Goal: Task Accomplishment & Management: Use online tool/utility

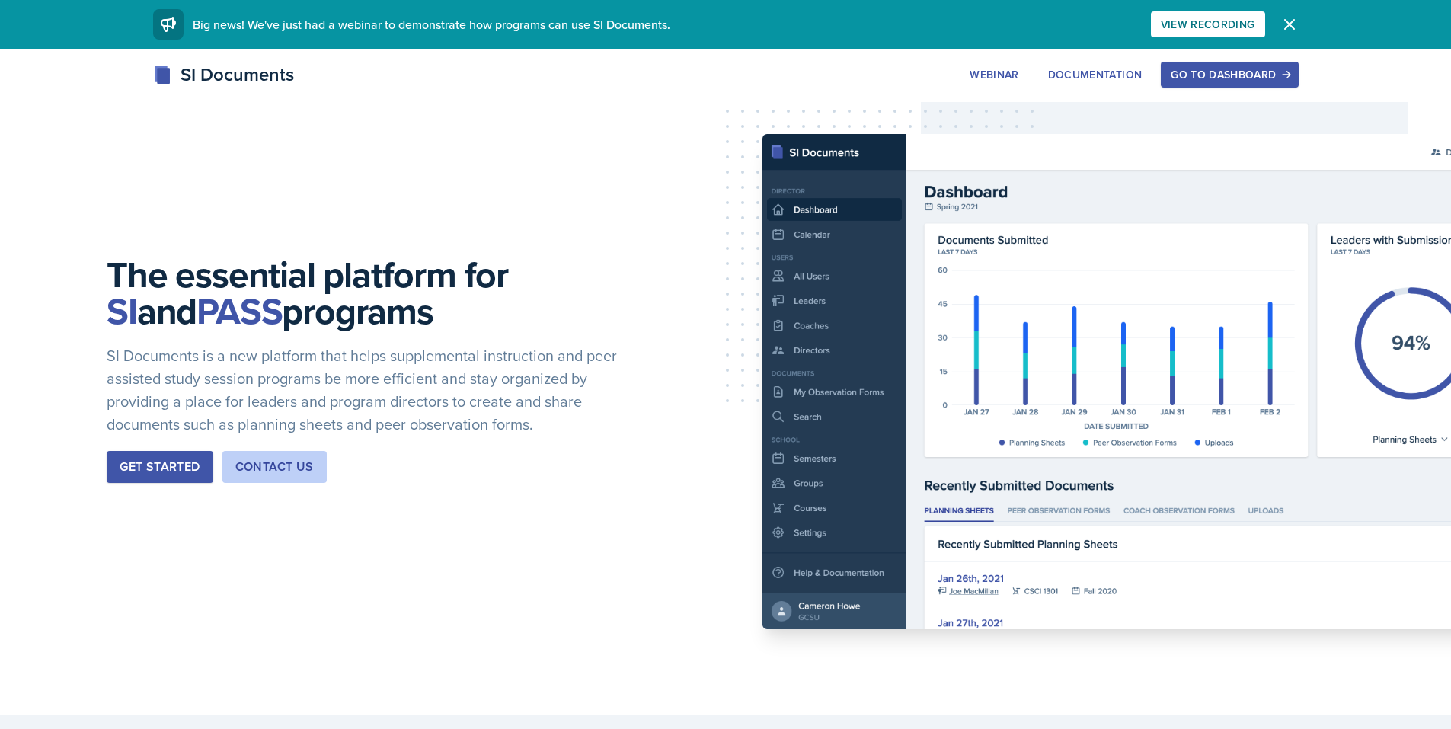
click at [1261, 82] on button "Go to Dashboard" at bounding box center [1229, 75] width 137 height 26
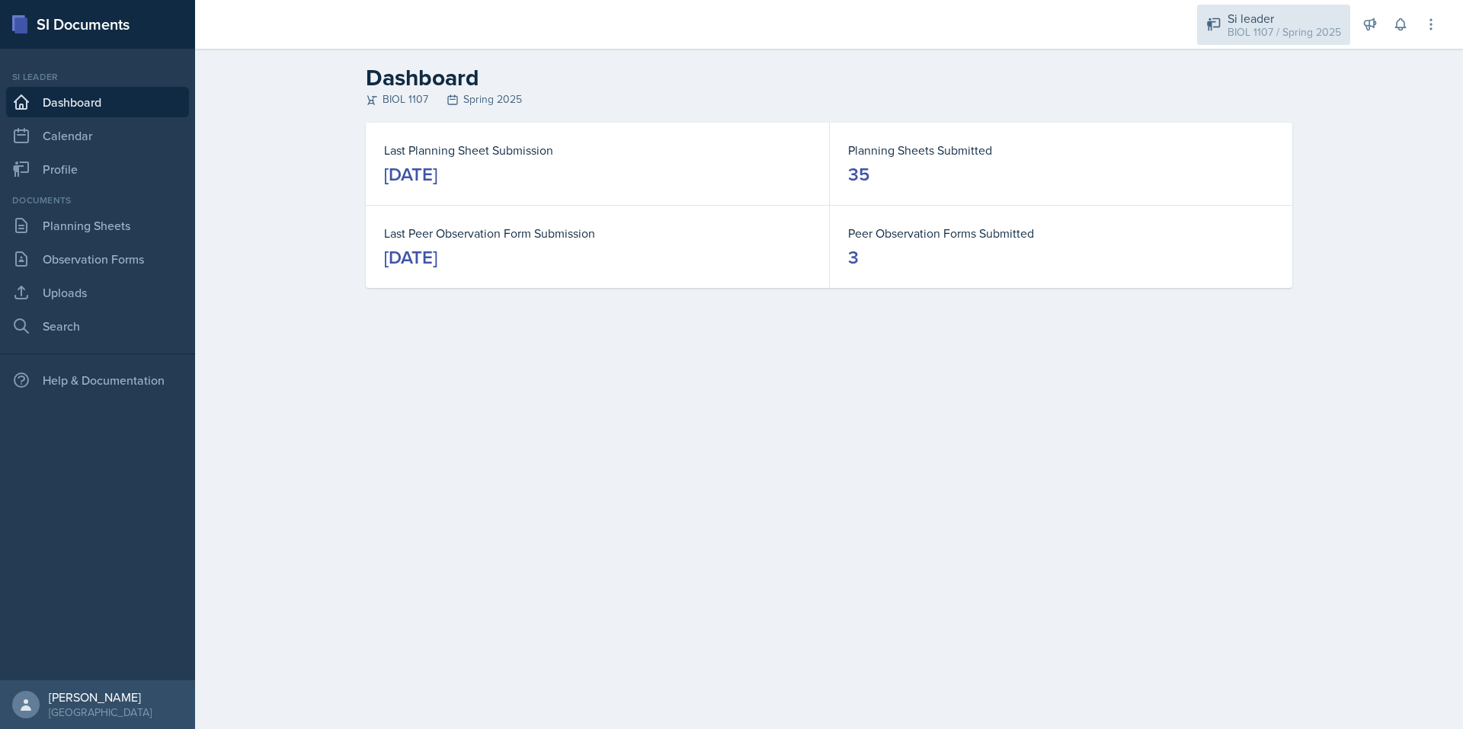
click at [1278, 22] on div "Si leader" at bounding box center [1284, 18] width 114 height 18
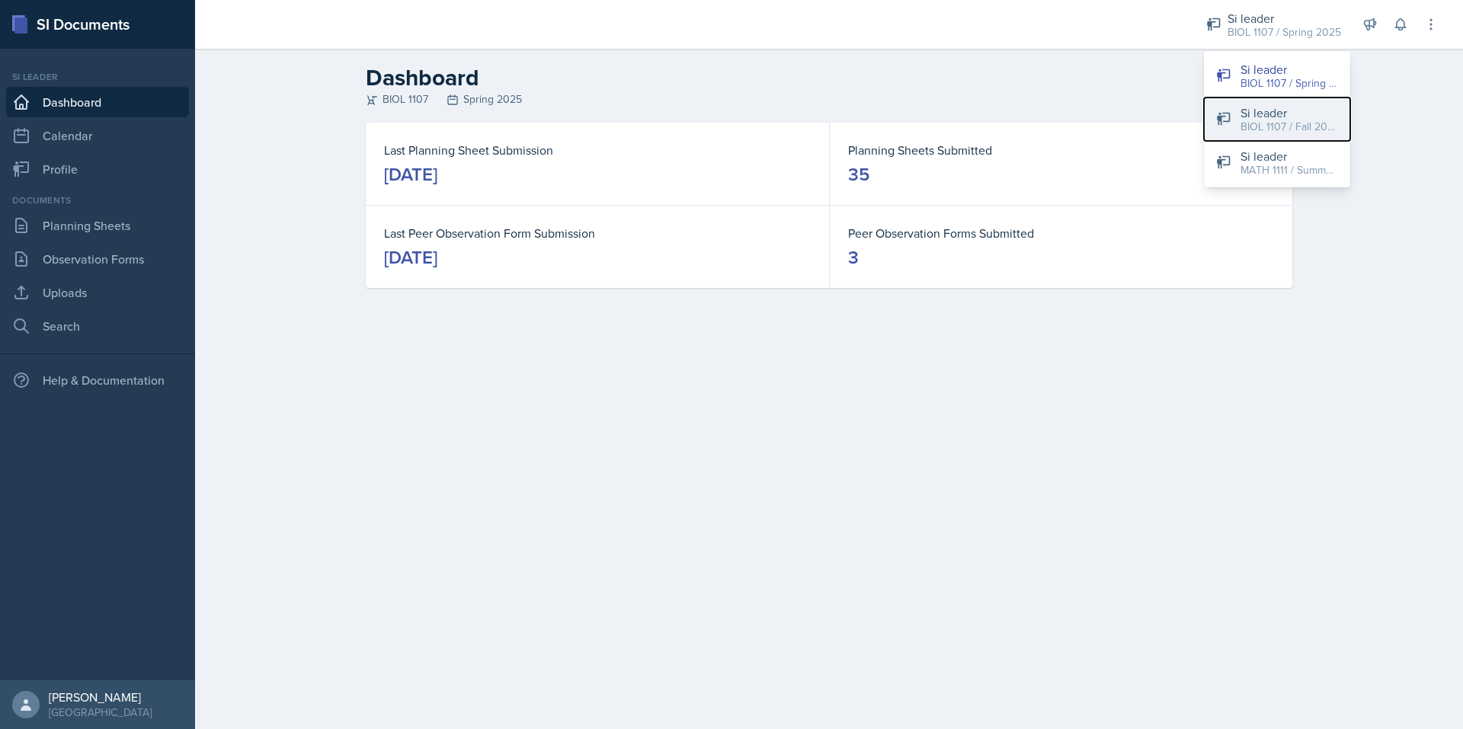
click at [1290, 119] on div "BIOL 1107 / Fall 2025" at bounding box center [1289, 127] width 98 height 16
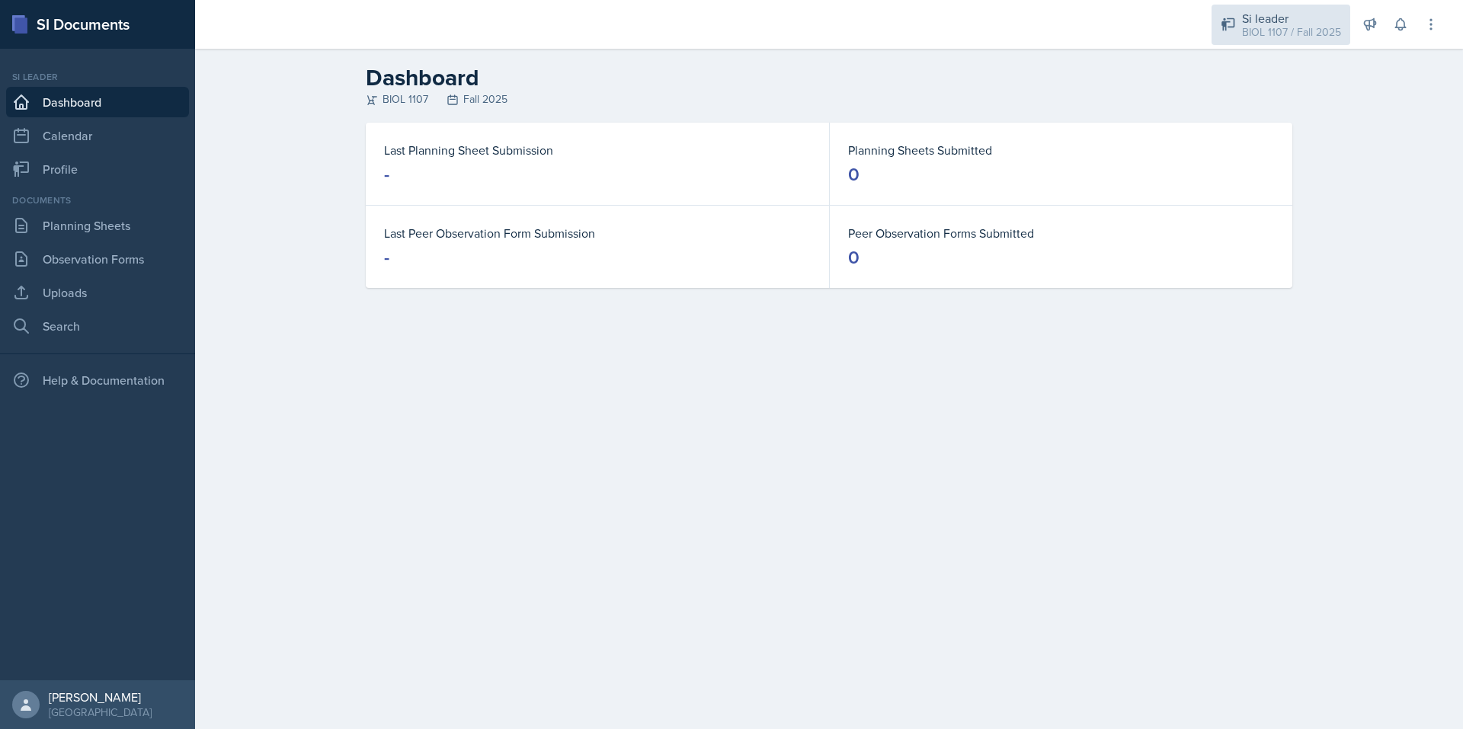
click at [1275, 18] on div "Si leader" at bounding box center [1291, 18] width 99 height 18
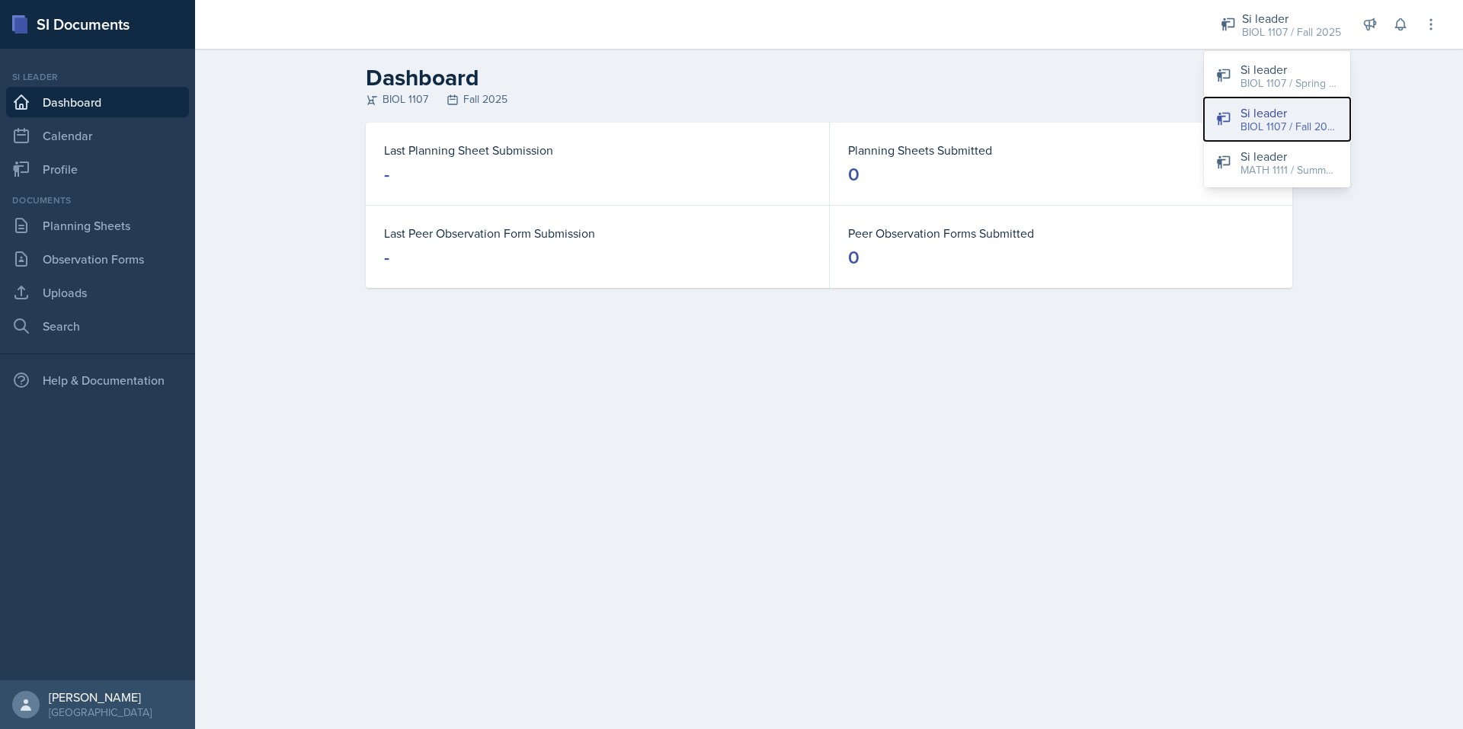
click at [1257, 107] on div "Si leader" at bounding box center [1289, 113] width 98 height 18
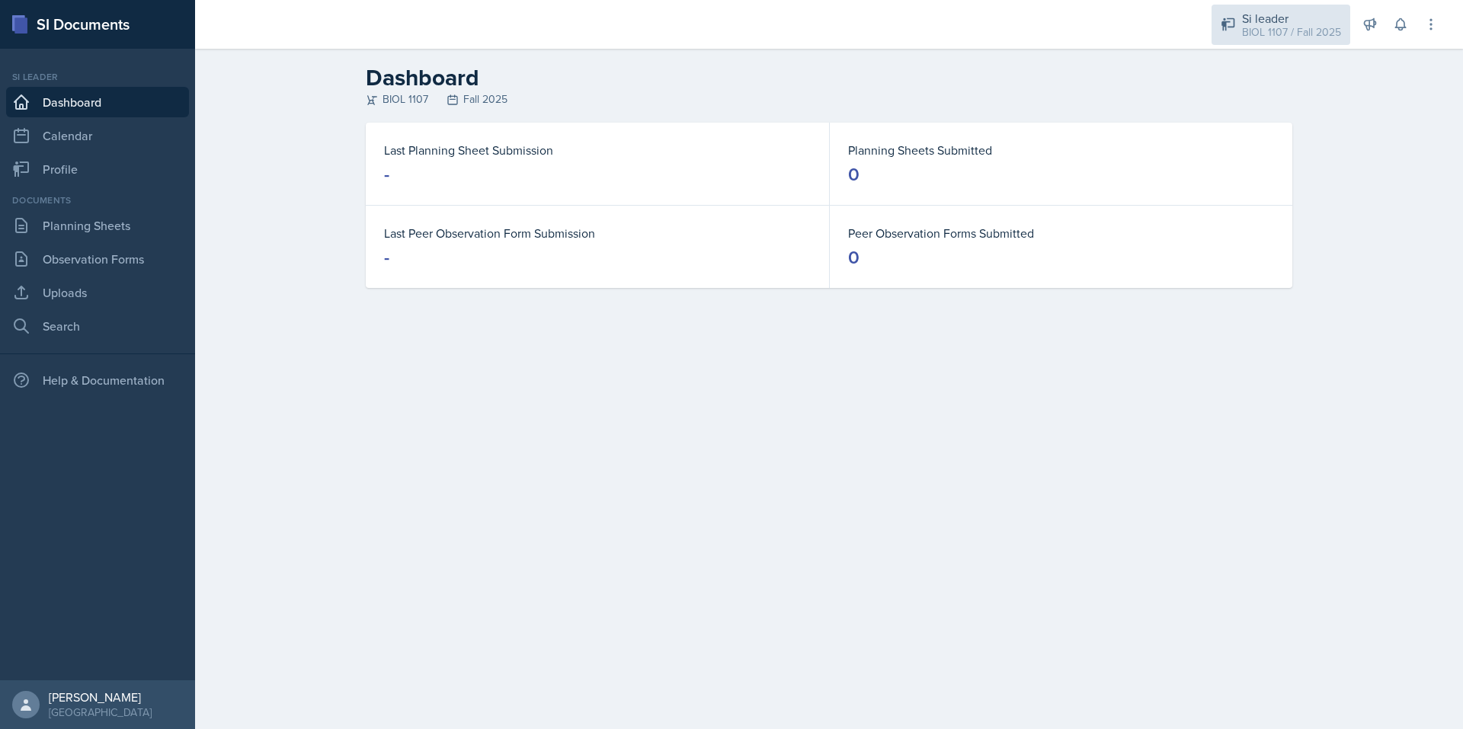
click at [1280, 30] on div "BIOL 1107 / Fall 2025" at bounding box center [1291, 32] width 99 height 16
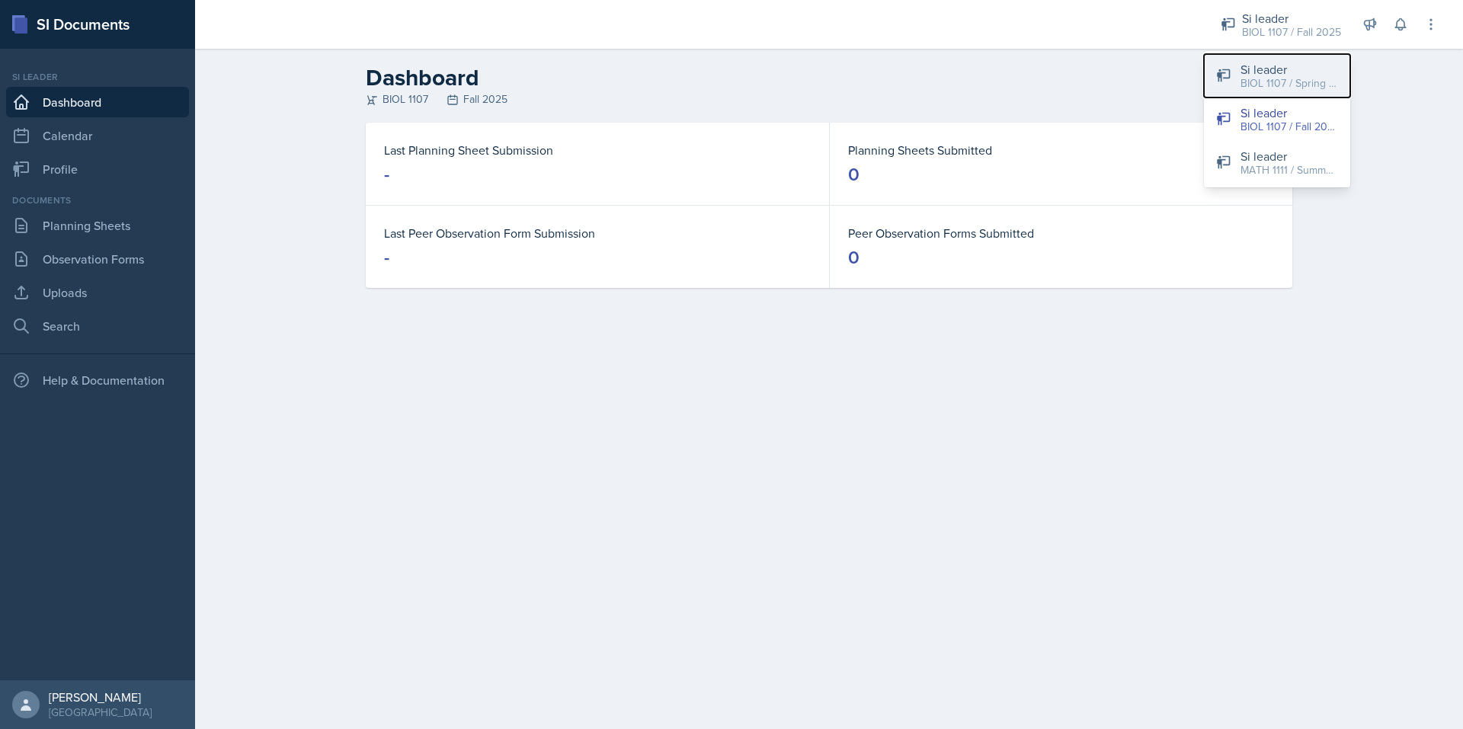
drag, startPoint x: 1270, startPoint y: 75, endPoint x: 1293, endPoint y: 77, distance: 23.0
click at [1293, 77] on div "BIOL 1107 / Spring 2025" at bounding box center [1289, 83] width 98 height 16
click at [1293, 77] on div "Dashboard BIOL 1107 Fall 2025" at bounding box center [828, 85] width 975 height 43
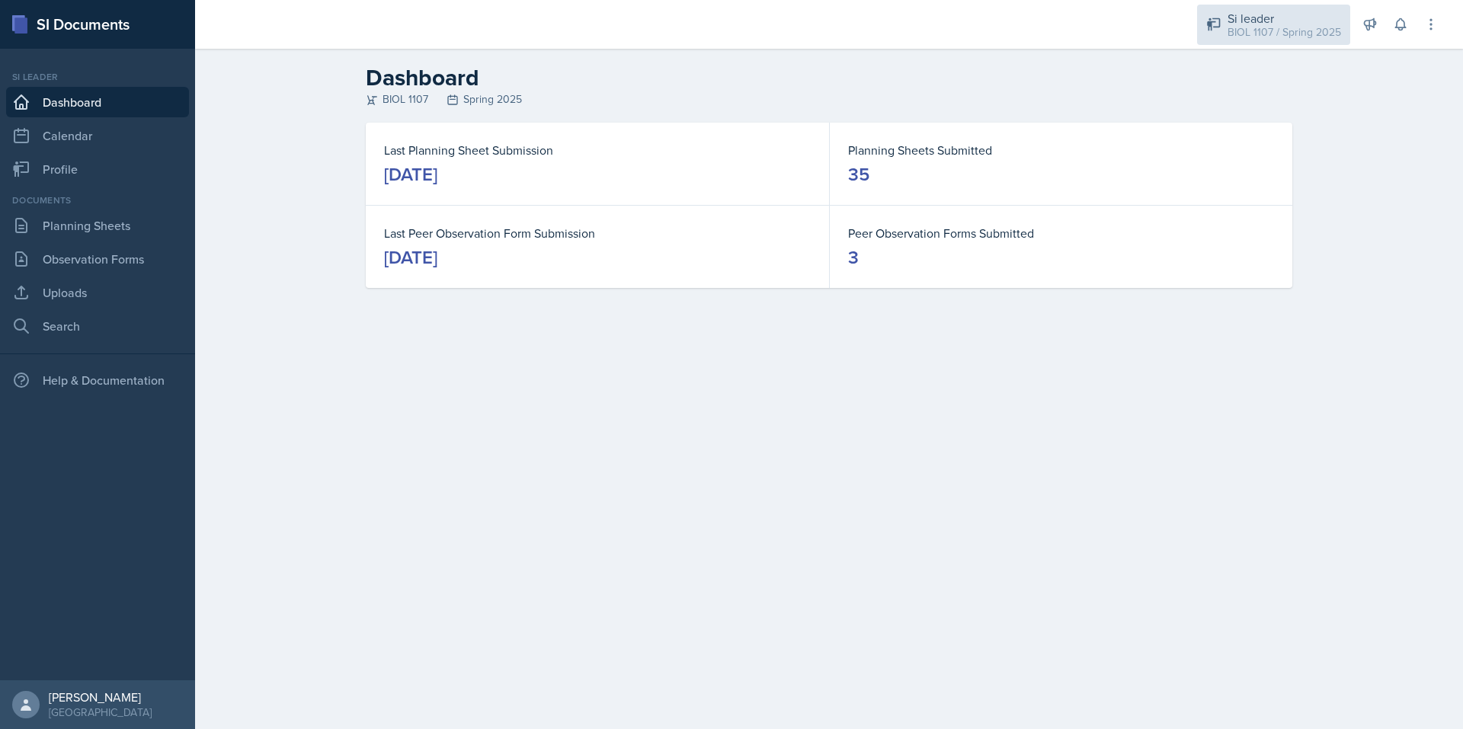
click at [1294, 15] on div "Si leader" at bounding box center [1284, 18] width 114 height 18
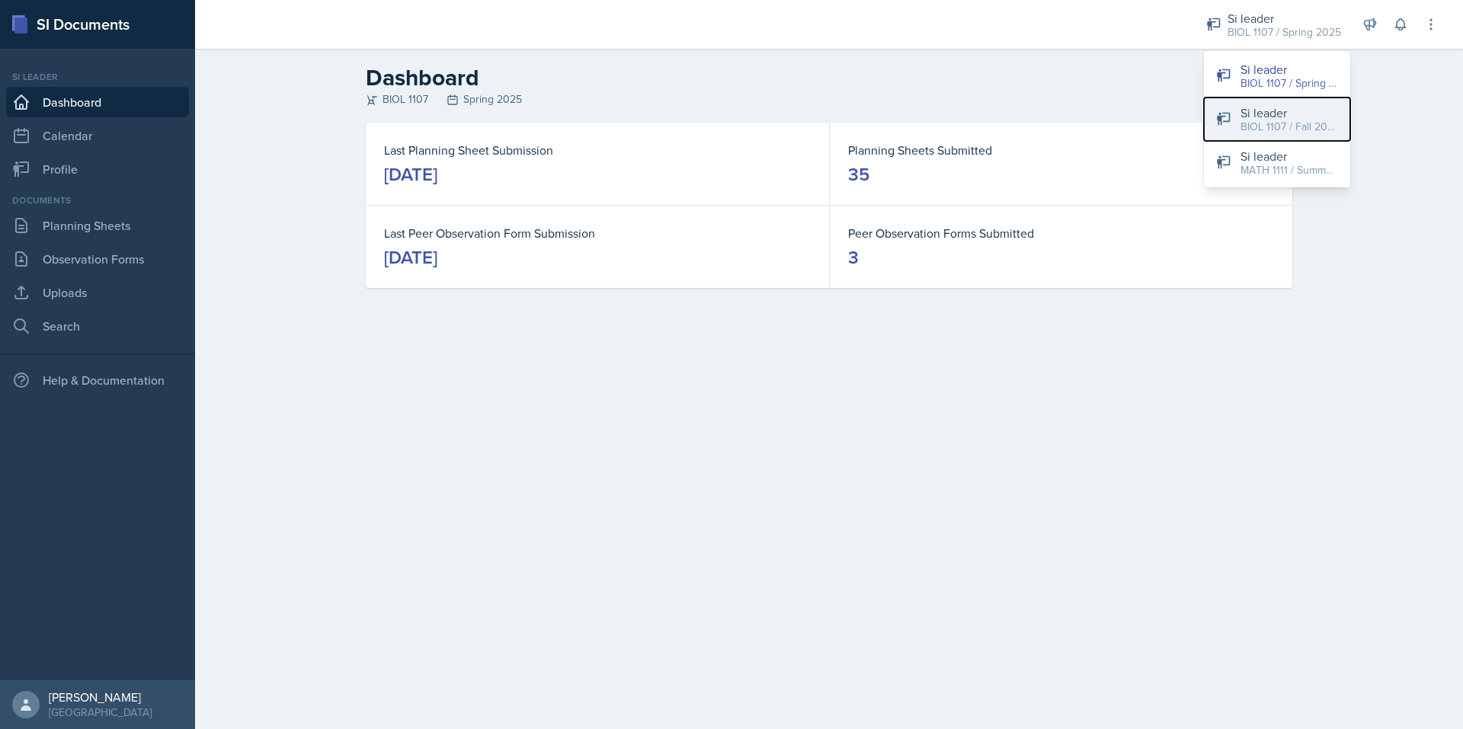
click at [1263, 109] on div "Si leader" at bounding box center [1289, 113] width 98 height 18
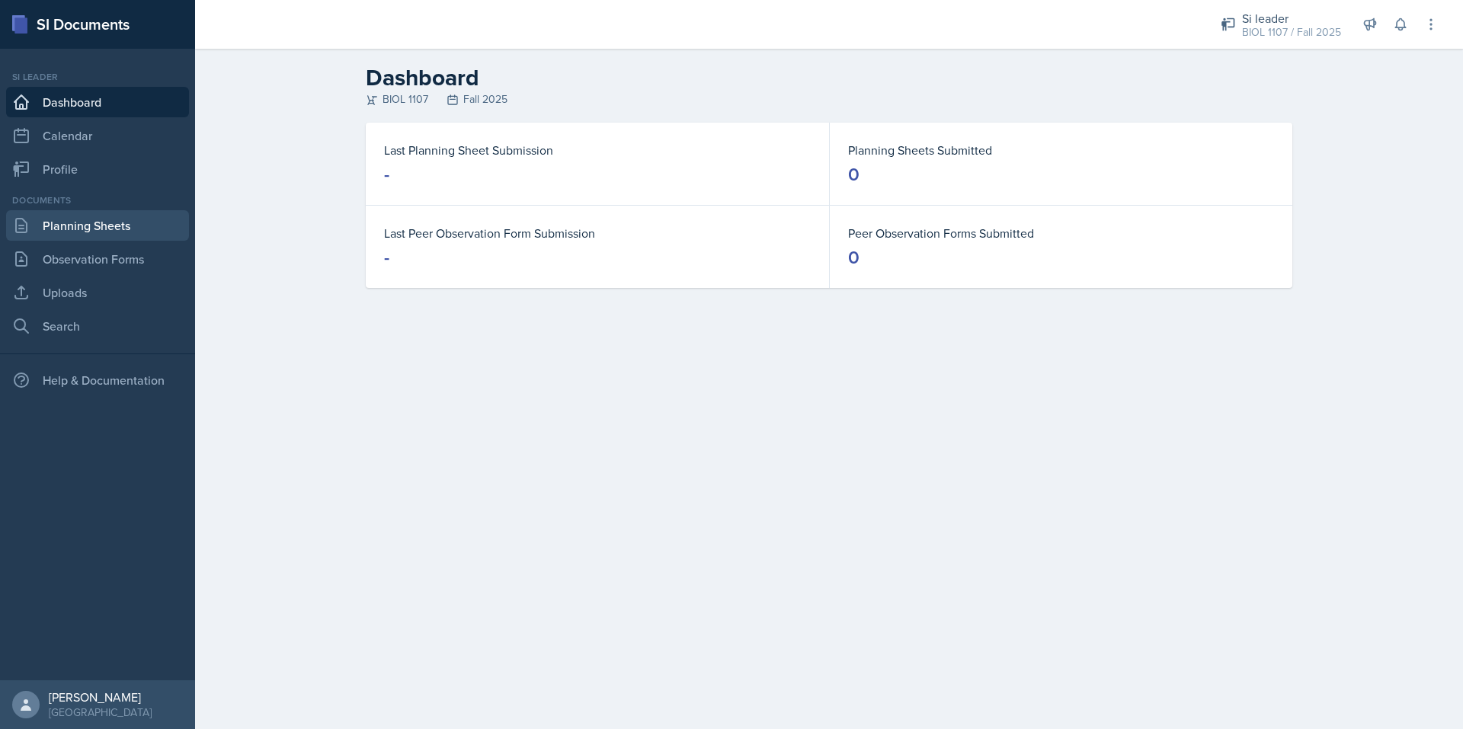
click at [146, 229] on link "Planning Sheets" at bounding box center [97, 225] width 183 height 30
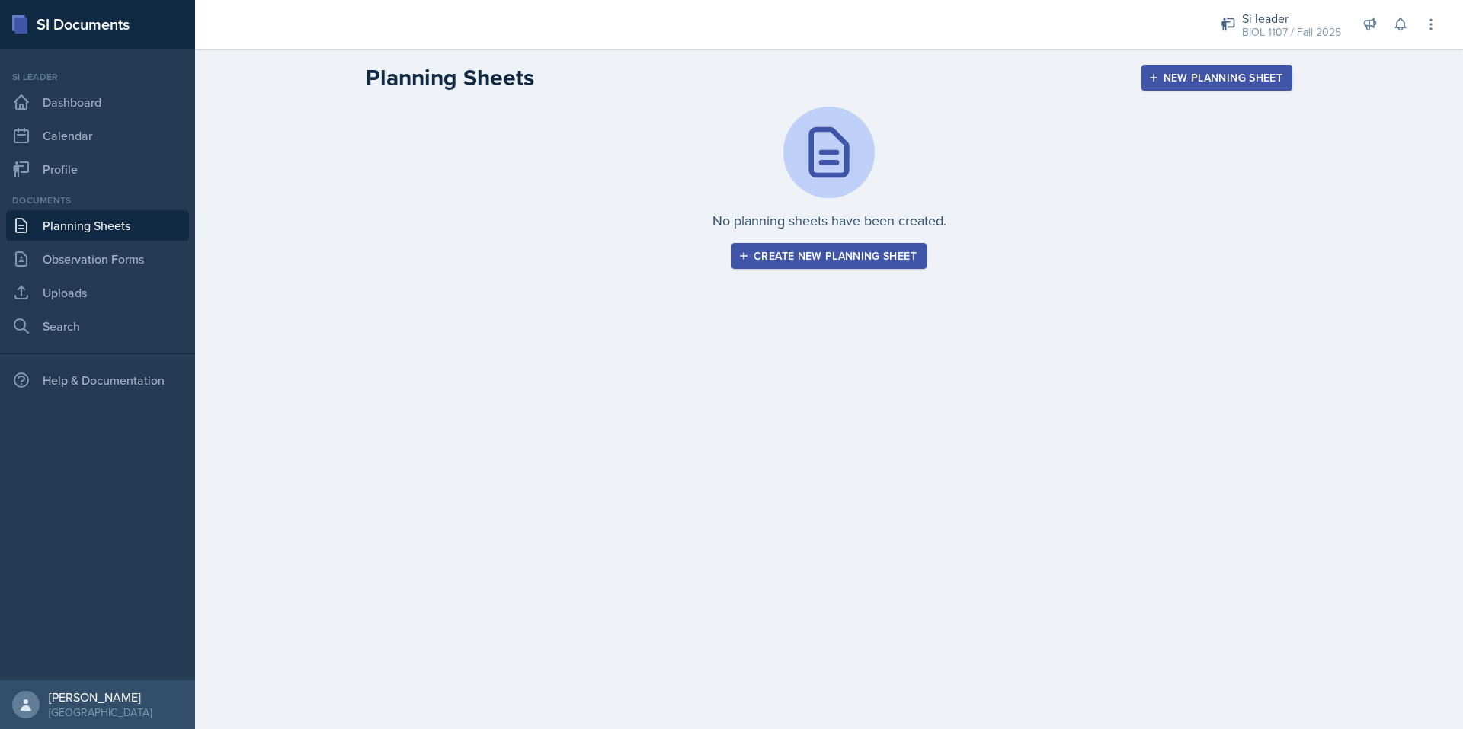
click at [789, 251] on div "Create new planning sheet" at bounding box center [828, 256] width 175 height 12
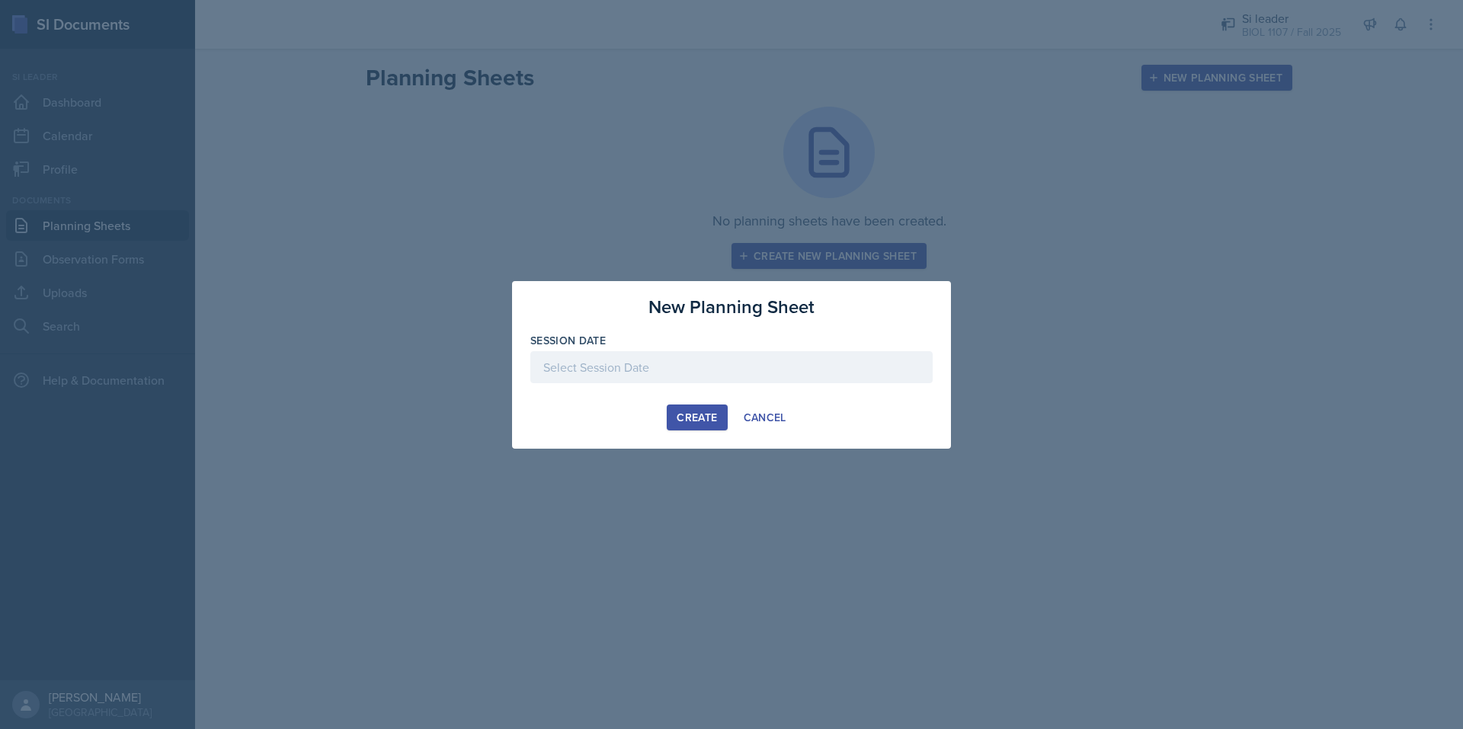
click at [752, 370] on div at bounding box center [731, 367] width 402 height 32
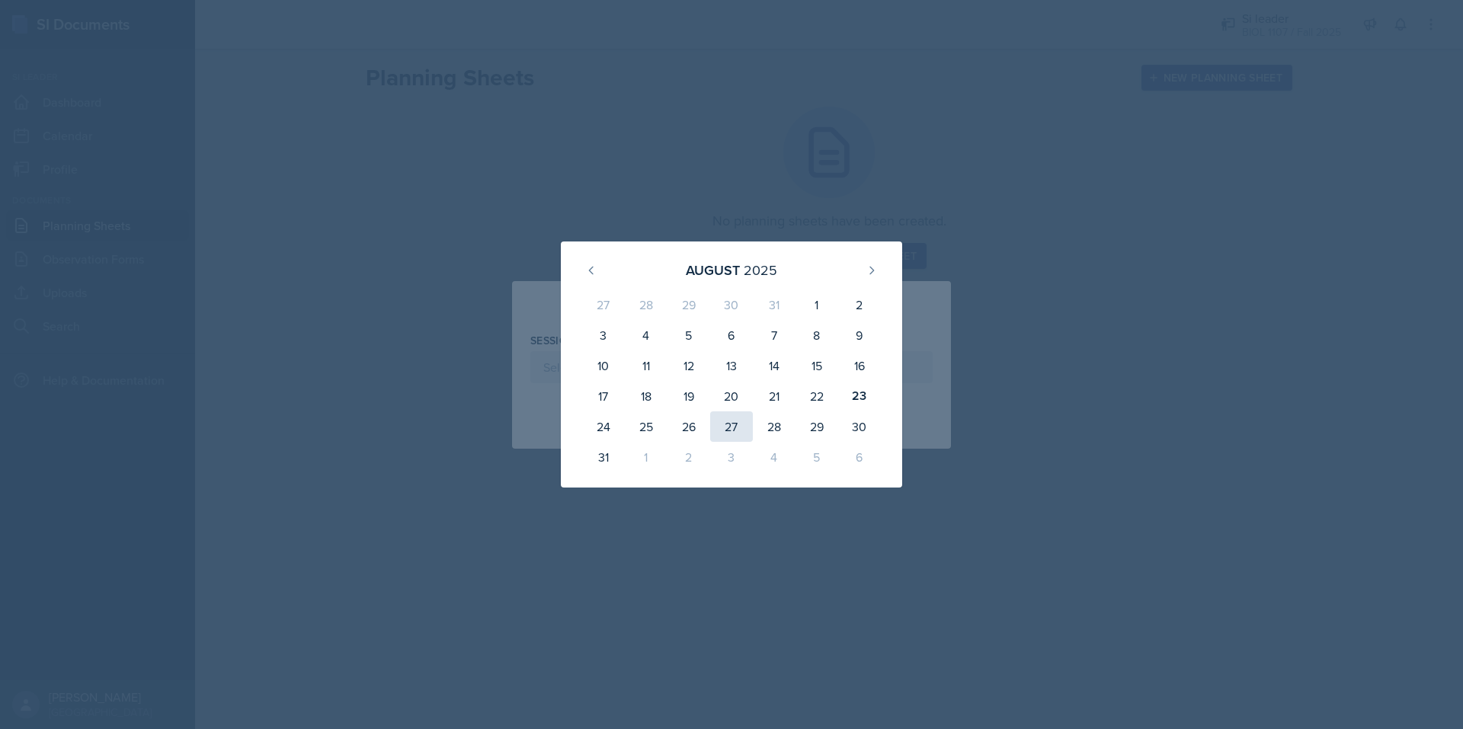
click at [731, 433] on div "27" at bounding box center [731, 426] width 43 height 30
type input "August 27th, 2025"
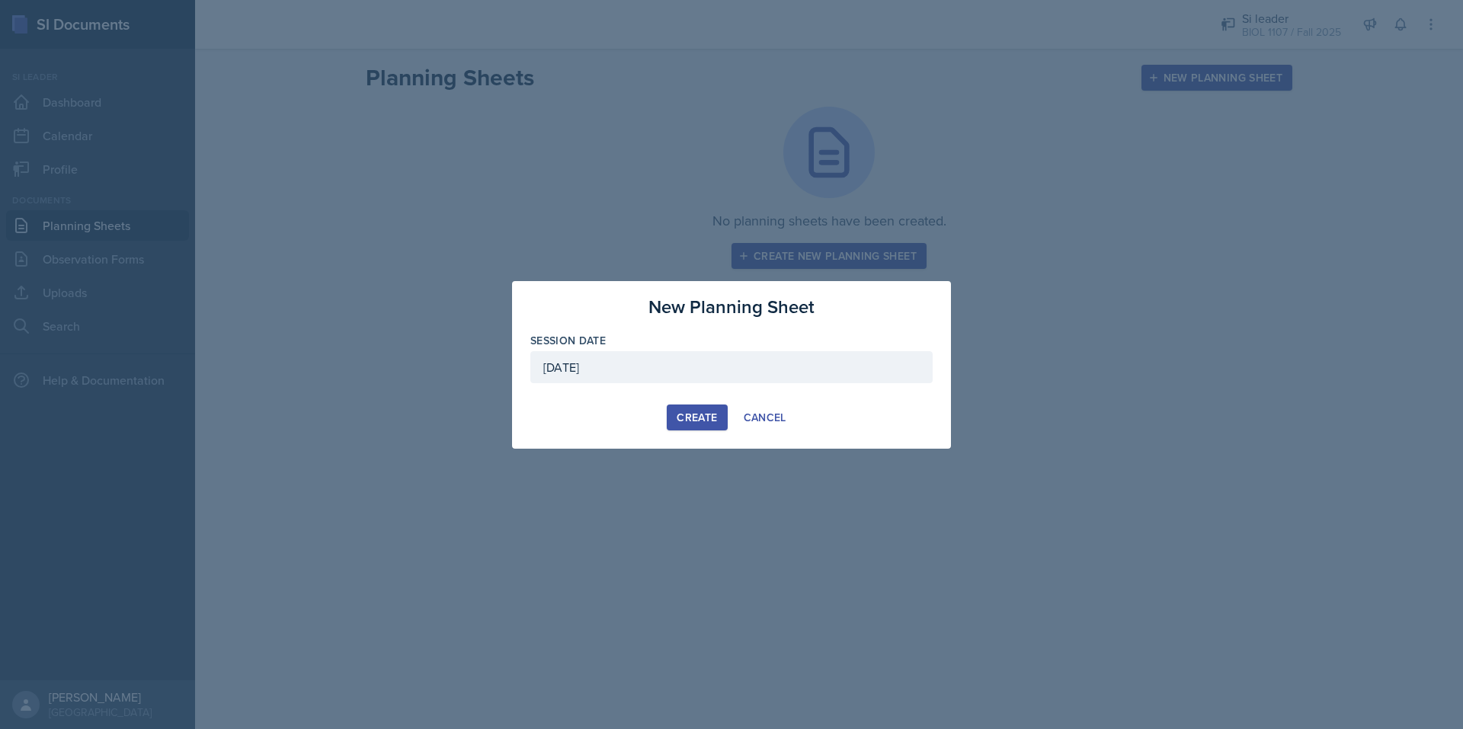
click at [697, 411] on div "Create" at bounding box center [697, 417] width 40 height 12
